Goal: Check status: Check status

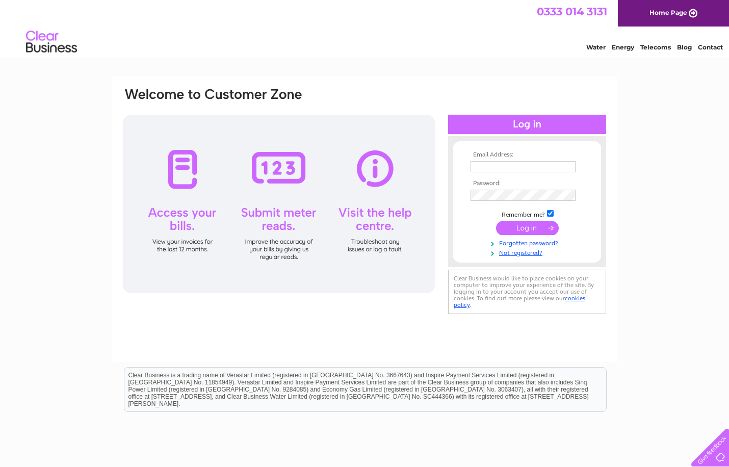
type input "[PERSON_NAME][EMAIL_ADDRESS][DOMAIN_NAME]"
click at [523, 230] on input "submit" at bounding box center [527, 228] width 63 height 14
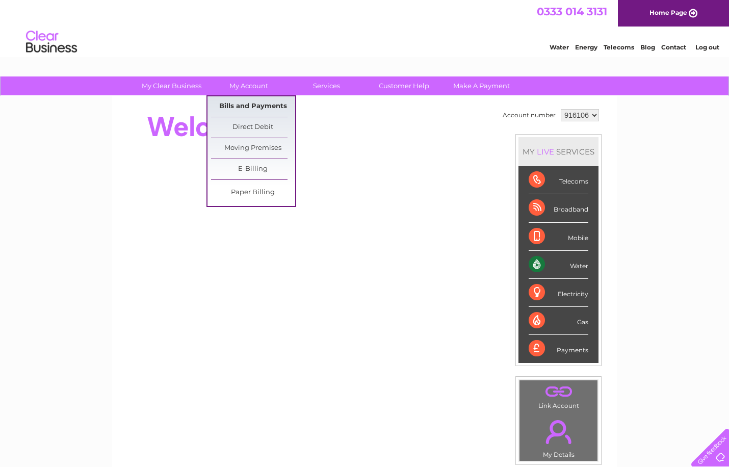
click at [238, 104] on link "Bills and Payments" at bounding box center [253, 106] width 84 height 20
